Goal: Navigation & Orientation: Understand site structure

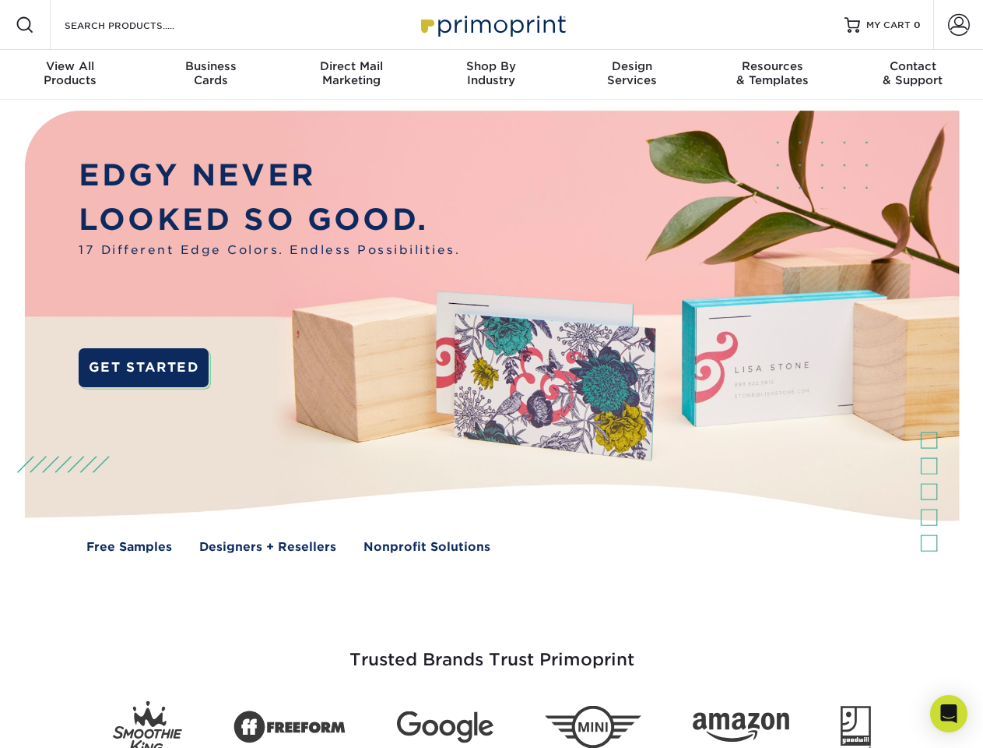
click at [491, 374] on img at bounding box center [491, 343] width 973 height 487
click at [25, 25] on span at bounding box center [25, 25] width 19 height 19
click at [959, 25] on span at bounding box center [959, 25] width 22 height 22
click at [70, 75] on div "View All Products" at bounding box center [70, 73] width 140 height 28
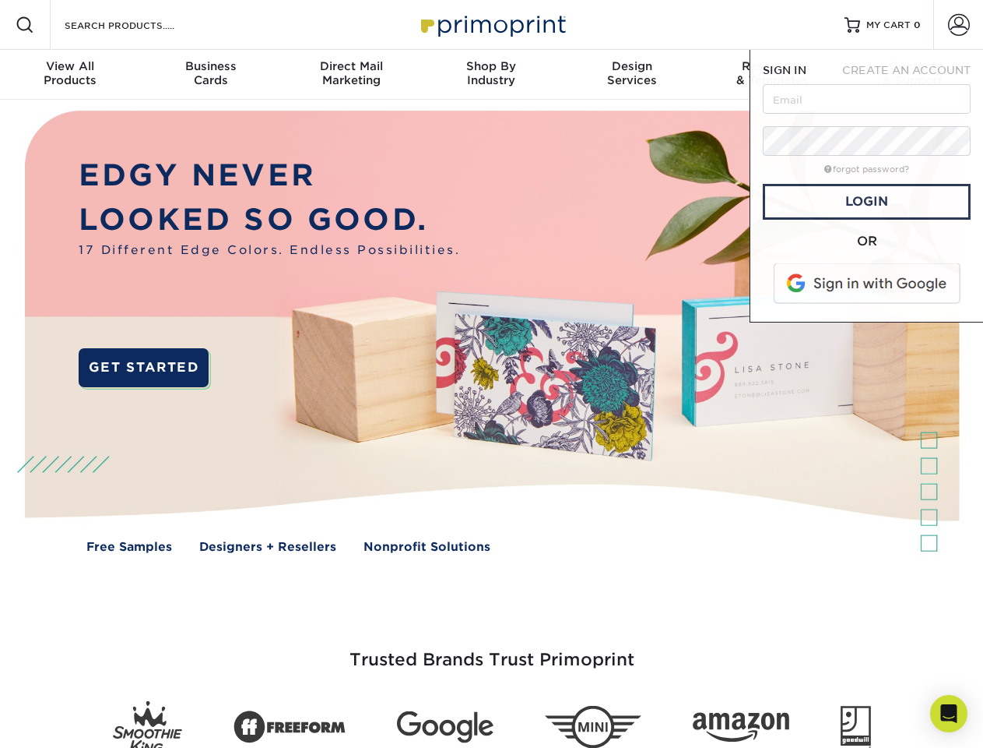
click at [210, 75] on div "Business Cards" at bounding box center [210, 73] width 140 height 28
click at [351, 75] on div "Direct Mail Marketing" at bounding box center [351, 73] width 140 height 28
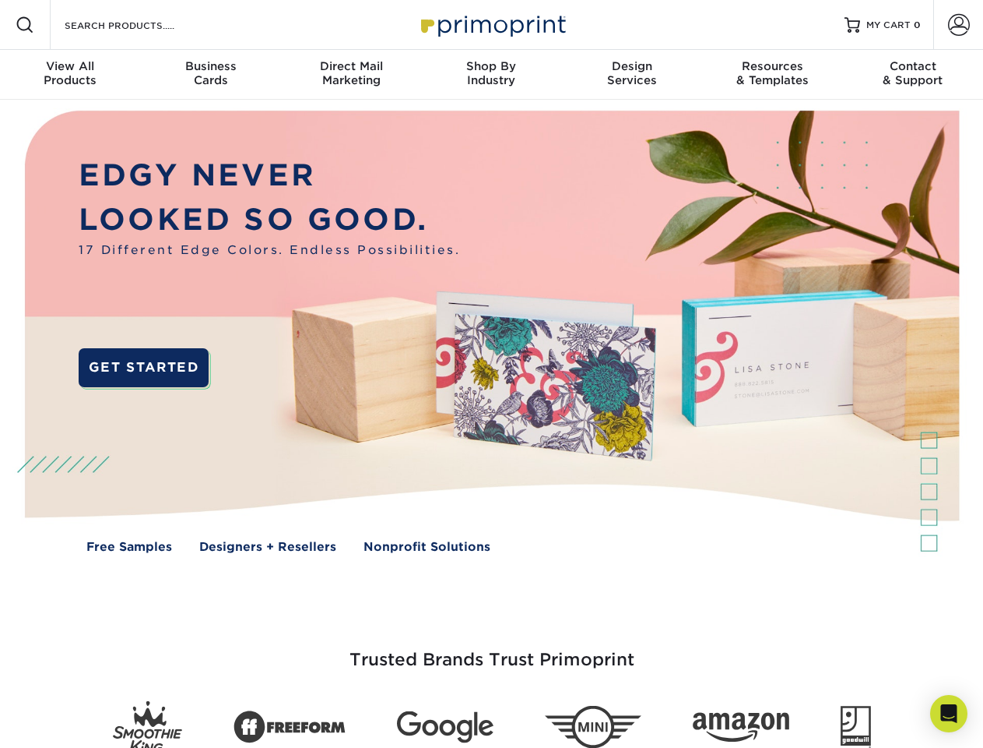
click at [491, 75] on div "Shop By Industry" at bounding box center [491, 73] width 140 height 28
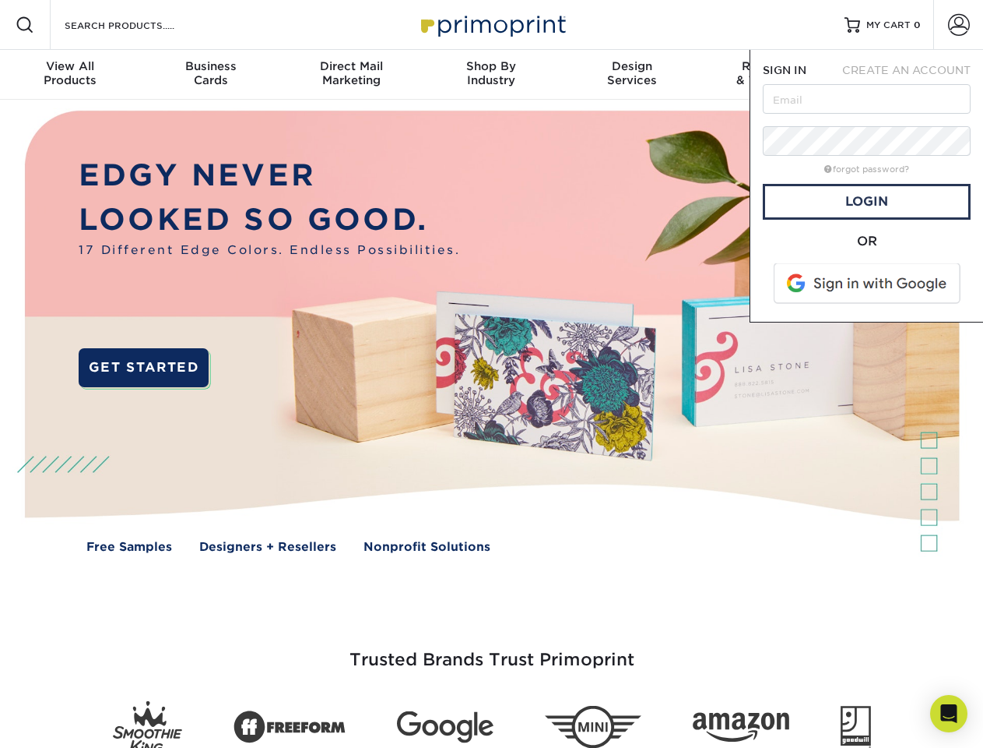
click at [632, 75] on div "Design Services" at bounding box center [632, 73] width 140 height 28
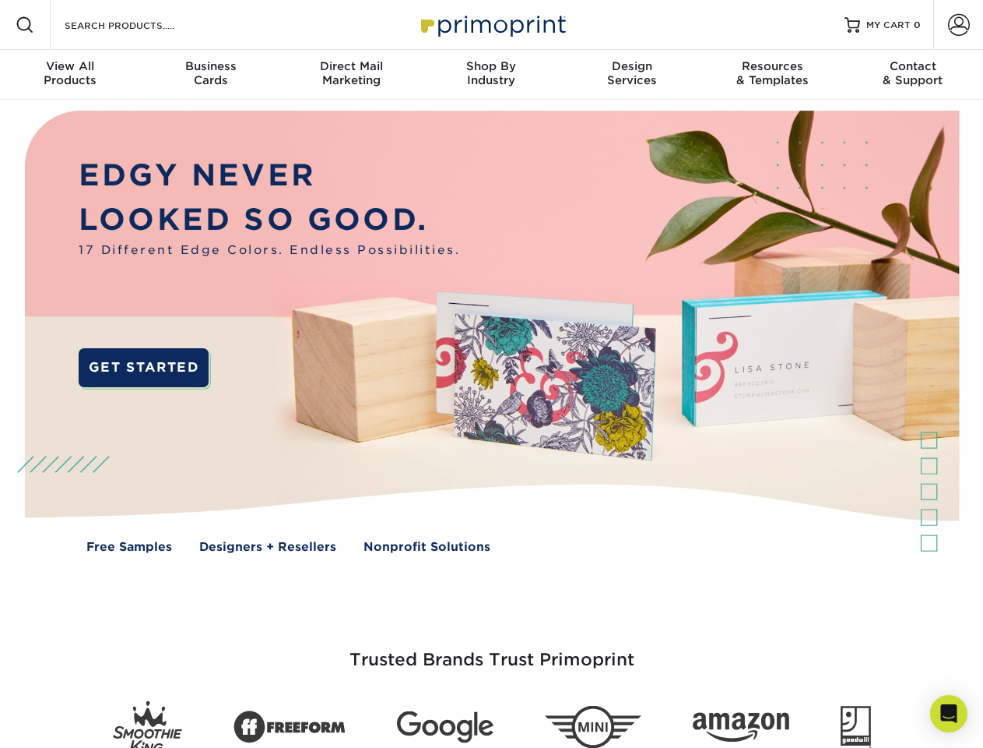
click at [772, 75] on span "SIGN IN" at bounding box center [785, 70] width 44 height 12
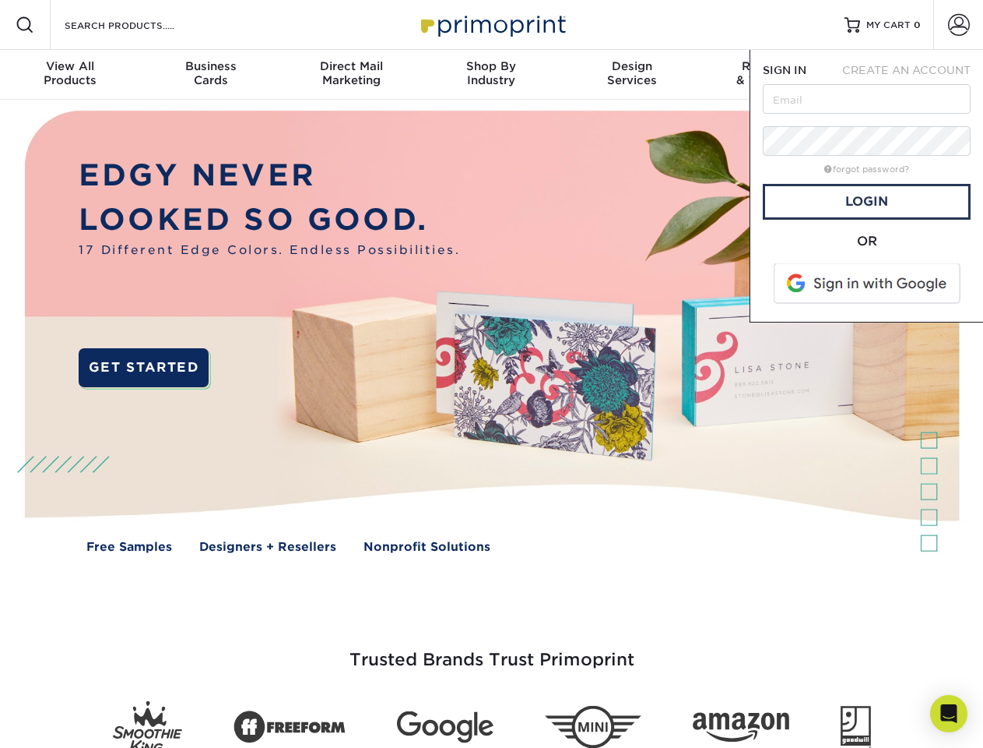
click at [913, 75] on div "Contact & Support" at bounding box center [913, 73] width 140 height 28
